Goal: Contribute content

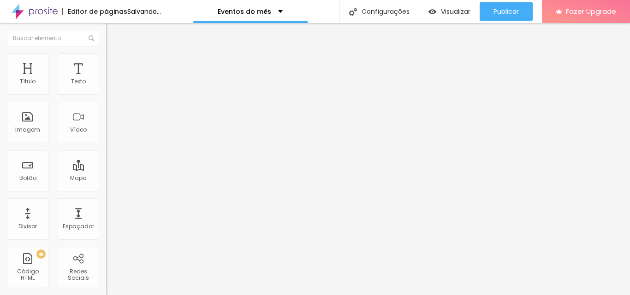
click at [106, 79] on span "Adicionar imagem" at bounding box center [135, 75] width 59 height 8
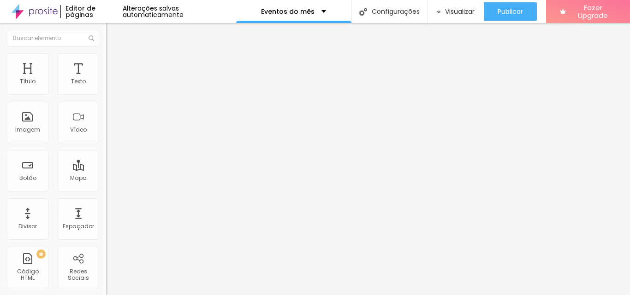
drag, startPoint x: 47, startPoint y: 247, endPoint x: 0, endPoint y: 242, distance: 46.8
click at [106, 211] on div "Trocar imagem Descrição da imagem (Alt) Alinhamento Proporção Original Cinema 1…" at bounding box center [159, 141] width 106 height 139
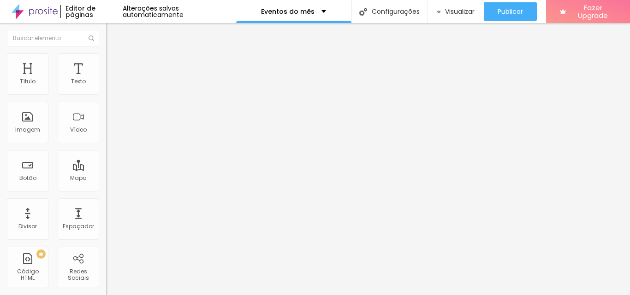
paste input "[DOMAIN_NAME][URL]"
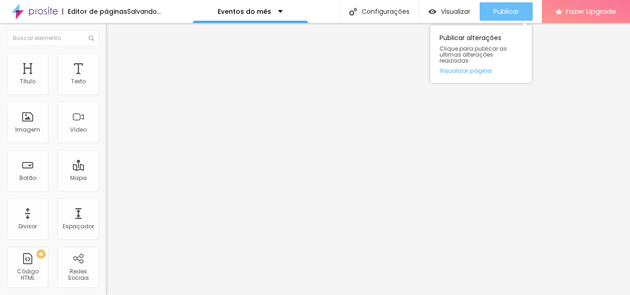
type input "[URL][DOMAIN_NAME]"
click at [505, 10] on span "Publicar" at bounding box center [505, 11] width 25 height 7
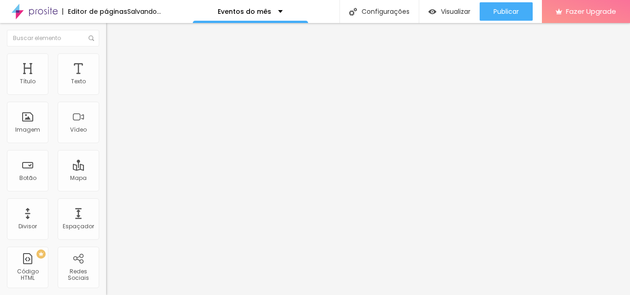
click at [106, 79] on span "Adicionar imagem" at bounding box center [135, 75] width 59 height 8
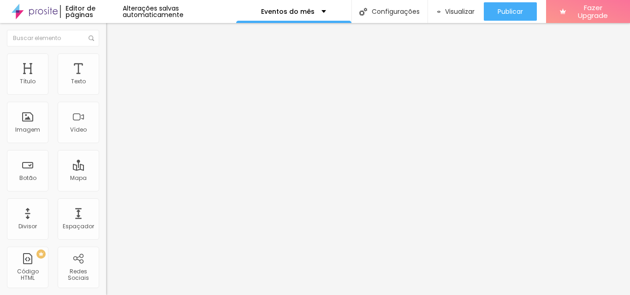
drag, startPoint x: 51, startPoint y: 251, endPoint x: 0, endPoint y: 250, distance: 51.2
click at [106, 211] on div "Trocar imagem Descrição da imagem (Alt) Alinhamento Proporção Original Cinema 1…" at bounding box center [159, 141] width 106 height 139
paste input "[DOMAIN_NAME][URL][PERSON_NAME][PERSON_NAME]"
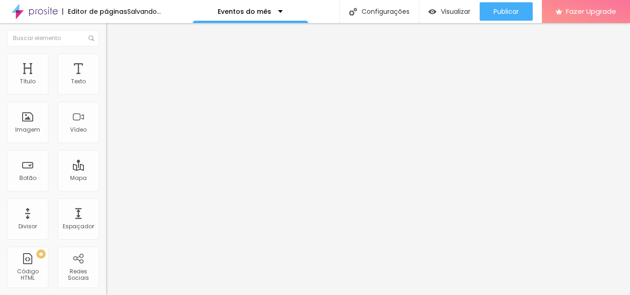
scroll to position [0, 180]
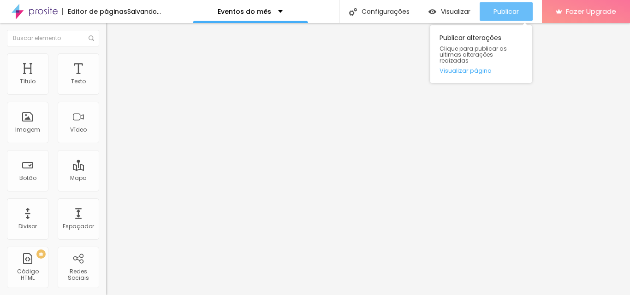
type input "[URL][DOMAIN_NAME][PERSON_NAME][PERSON_NAME]"
click at [508, 10] on span "Publicar" at bounding box center [505, 11] width 25 height 7
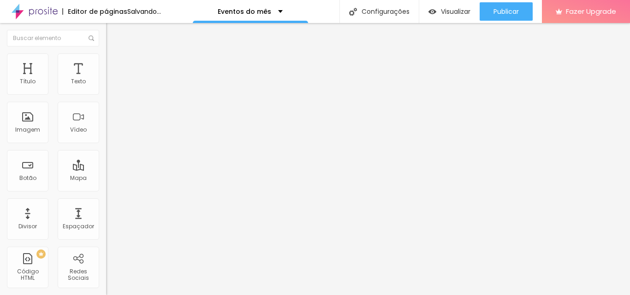
click at [106, 79] on span "Adicionar imagem" at bounding box center [135, 75] width 59 height 8
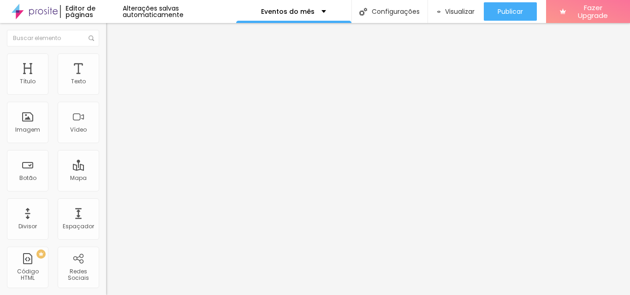
drag, startPoint x: 47, startPoint y: 245, endPoint x: 4, endPoint y: 243, distance: 43.8
click at [106, 211] on div "Trocar imagem Descrição da imagem (Alt) Alinhamento Proporção Original Cinema 1…" at bounding box center [159, 141] width 106 height 139
paste input "studiosoareseventos.fotto.com.br/amistoso-di-quinta-fc-x-uniao-sociedade-campin…"
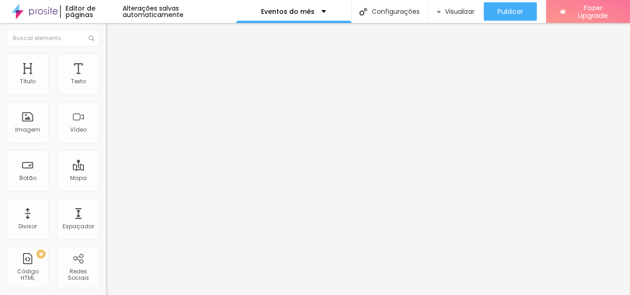
scroll to position [0, 210]
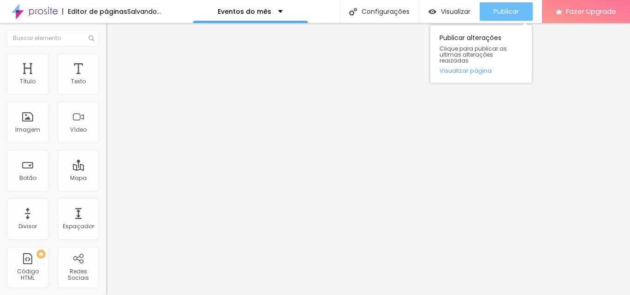
type input "https://studiosoareseventos.fotto.com.br/amistoso-di-quinta-fc-x-uniao-sociedad…"
click at [508, 12] on span "Publicar" at bounding box center [505, 11] width 25 height 7
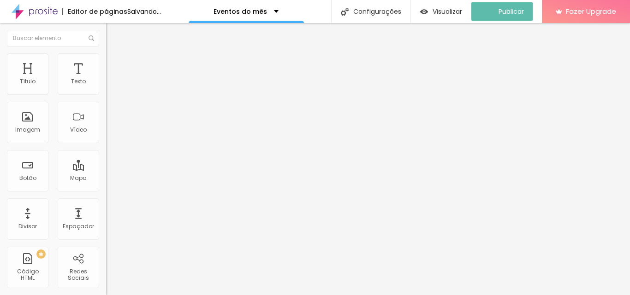
click at [113, 34] on img "button" at bounding box center [116, 33] width 7 height 7
drag, startPoint x: 44, startPoint y: 246, endPoint x: 0, endPoint y: 243, distance: 43.9
click at [106, 211] on div "Adicionar imagem Descrição da imagem (Alt) Alinhamento Proporção Original Cinem…" at bounding box center [159, 141] width 106 height 139
paste input "studiosoareseventos.fotto.com.br/amistoso-los-pingas-fc-x-xv-de-consuma-fc/e/18…"
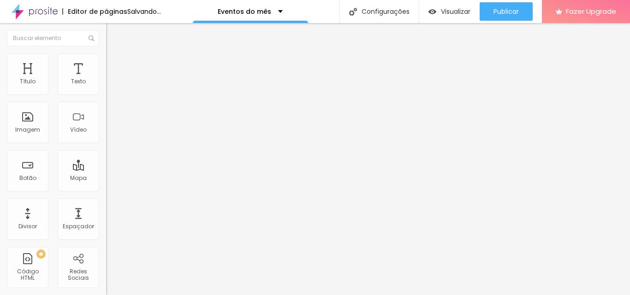
type input "https://studiosoareseventos.fotto.com.br/amistoso-los-pingas-fc-x-xv-de-consuma…"
click at [106, 79] on span "Adicionar imagem" at bounding box center [135, 75] width 59 height 8
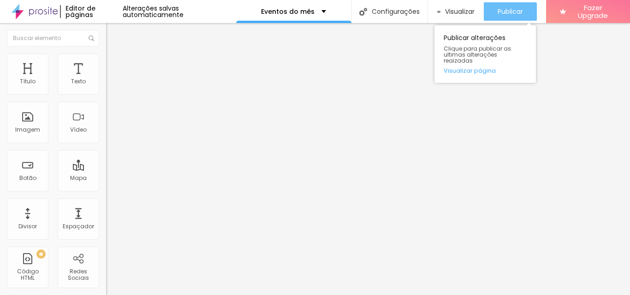
click at [508, 8] on span "Publicar" at bounding box center [509, 11] width 25 height 7
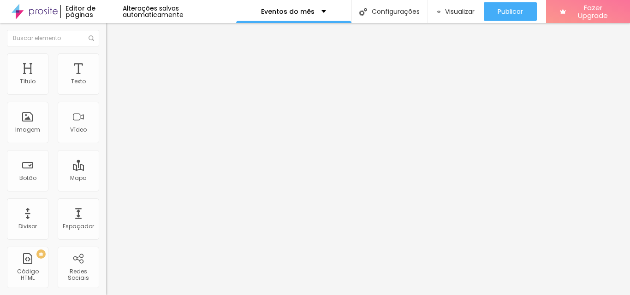
click at [106, 79] on span "Adicionar imagem" at bounding box center [135, 75] width 59 height 8
drag, startPoint x: 74, startPoint y: 251, endPoint x: 0, endPoint y: 251, distance: 73.8
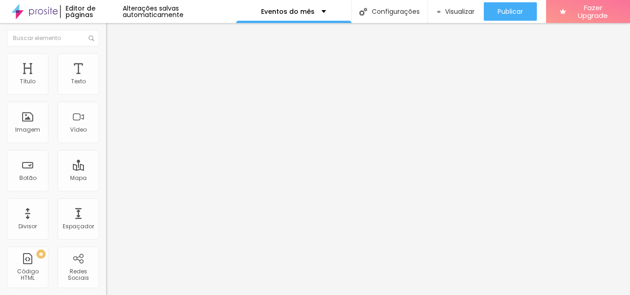
click at [106, 211] on div "Trocar imagem Descrição da imagem (Alt) Alinhamento Proporção Original Cinema 1…" at bounding box center [159, 141] width 106 height 139
paste input "[DOMAIN_NAME][URL][PERSON_NAME]"
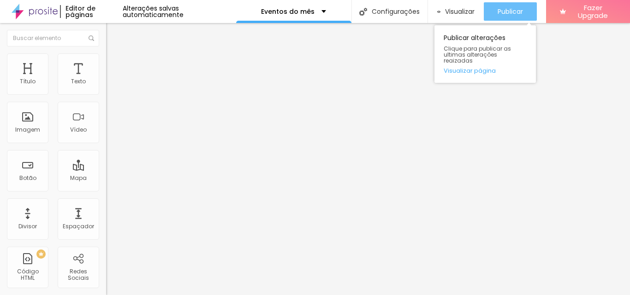
type input "[URL][DOMAIN_NAME][PERSON_NAME]"
click at [506, 9] on span "Publicar" at bounding box center [509, 11] width 25 height 7
